Goal: Navigation & Orientation: Find specific page/section

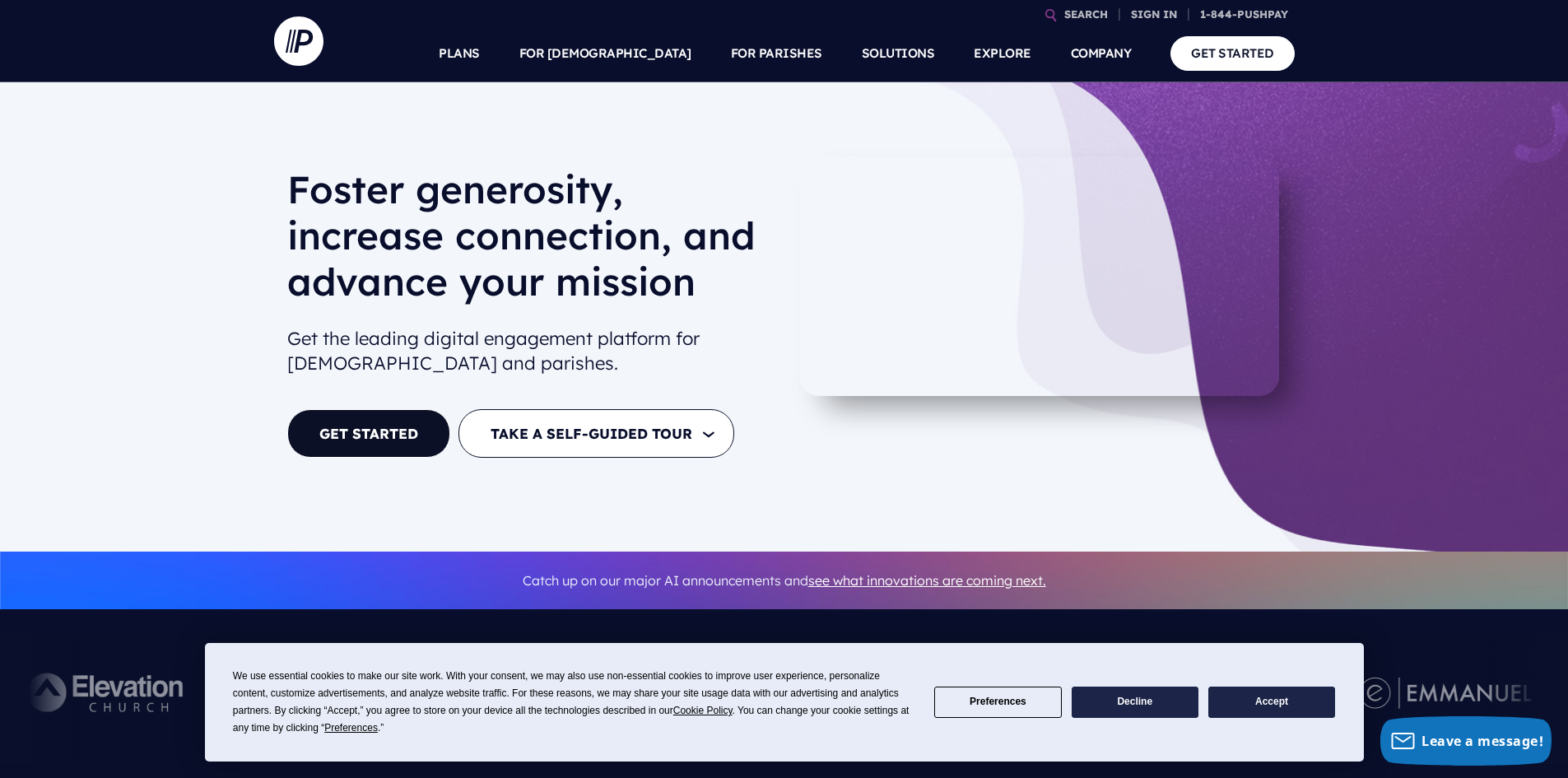
drag, startPoint x: 1314, startPoint y: 413, endPoint x: 1256, endPoint y: 128, distance: 290.8
click at [1256, 128] on div "[PERSON_NAME] generosity, increase connection, and advance your mission Get the…" at bounding box center [784, 317] width 1568 height 469
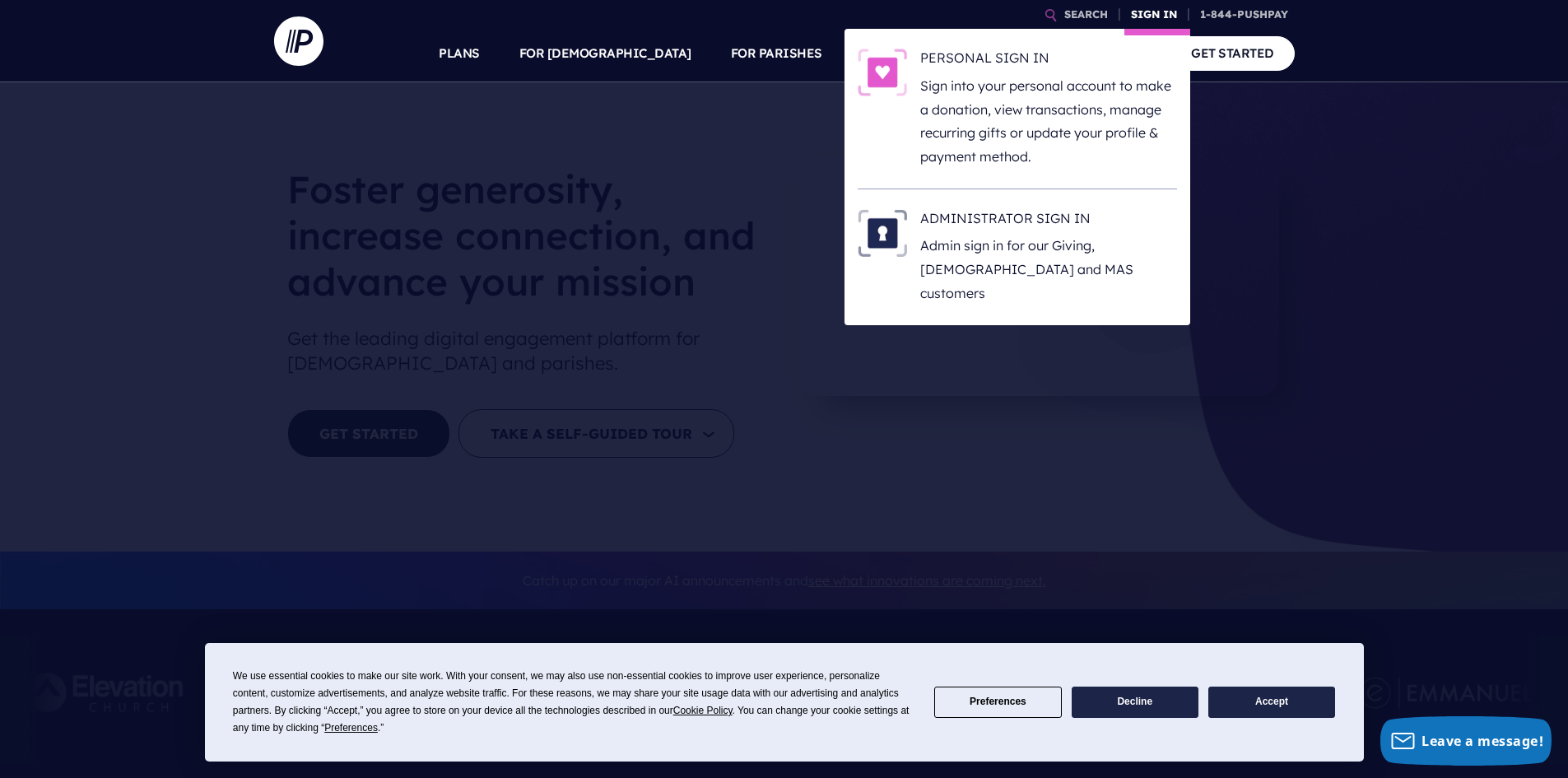
drag, startPoint x: 1575, startPoint y: 0, endPoint x: 1151, endPoint y: 16, distance: 424.3
click at [1151, 16] on link "SIGN IN" at bounding box center [1154, 14] width 59 height 29
click at [1022, 222] on h6 "ADMINISTRATOR SIGN IN" at bounding box center [1048, 221] width 257 height 25
click at [973, 253] on p "Admin sign in for our Giving, [DEMOGRAPHIC_DATA] and MAS customers" at bounding box center [1048, 269] width 257 height 71
